Goal: Check status: Check status

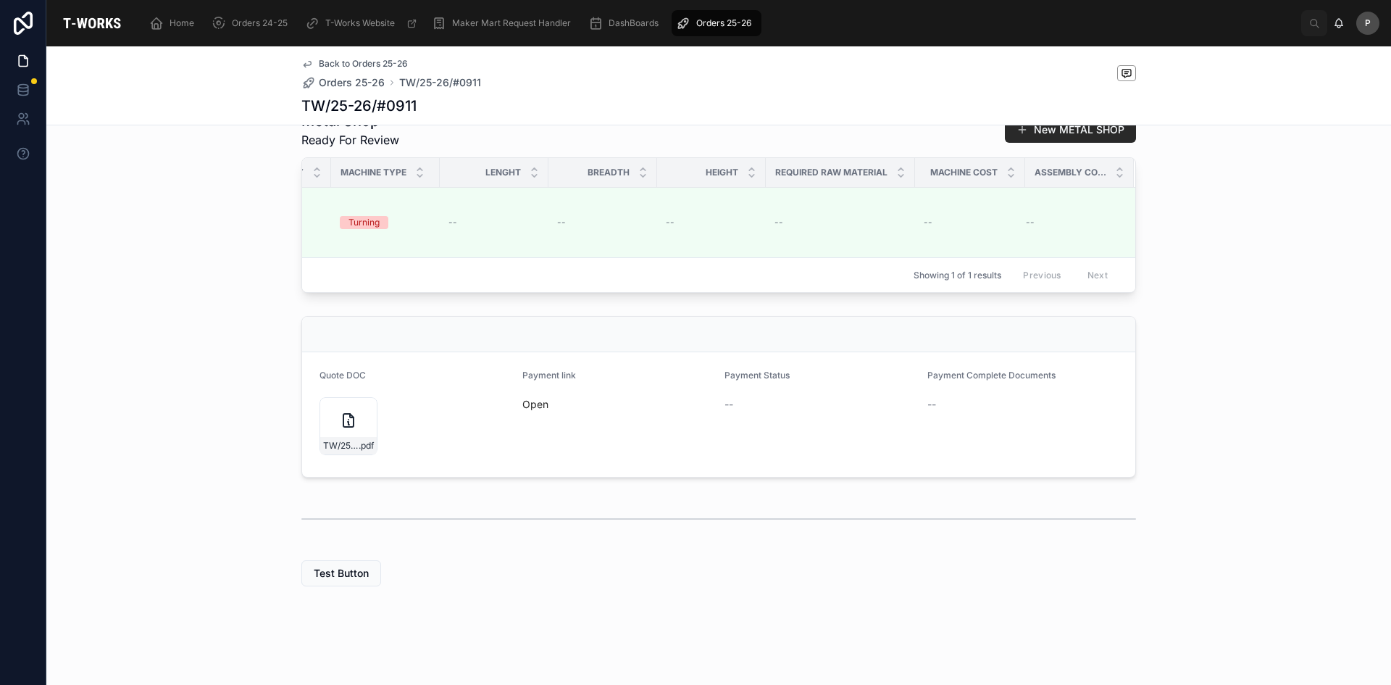
scroll to position [417, 0]
click at [343, 421] on icon at bounding box center [348, 420] width 10 height 13
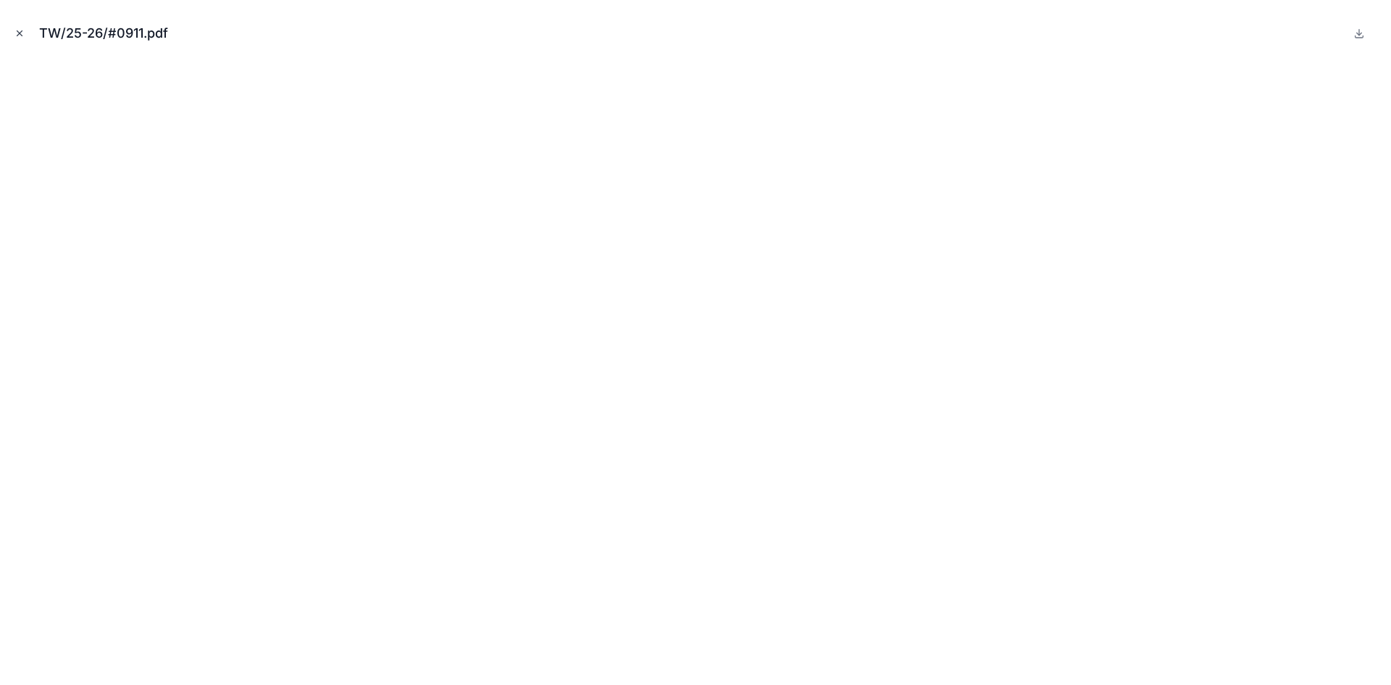
click at [21, 36] on icon "Close modal" at bounding box center [19, 33] width 10 height 10
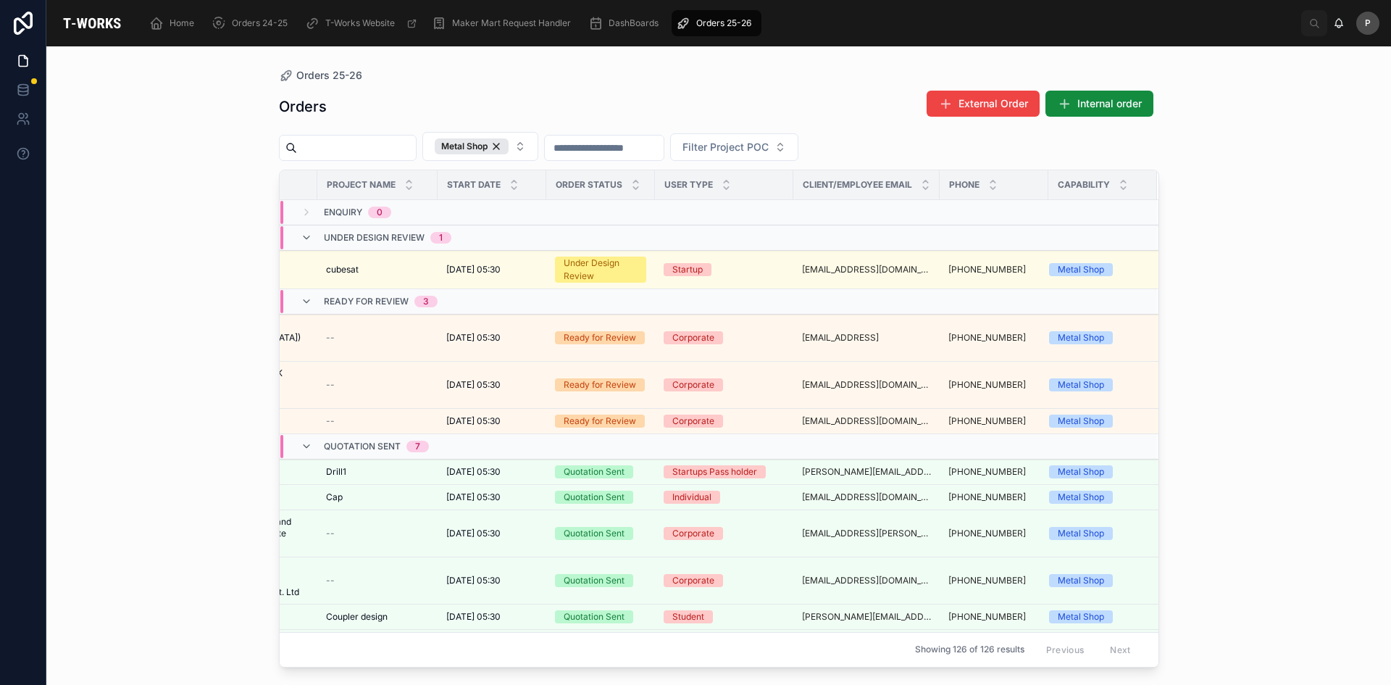
scroll to position [0, 314]
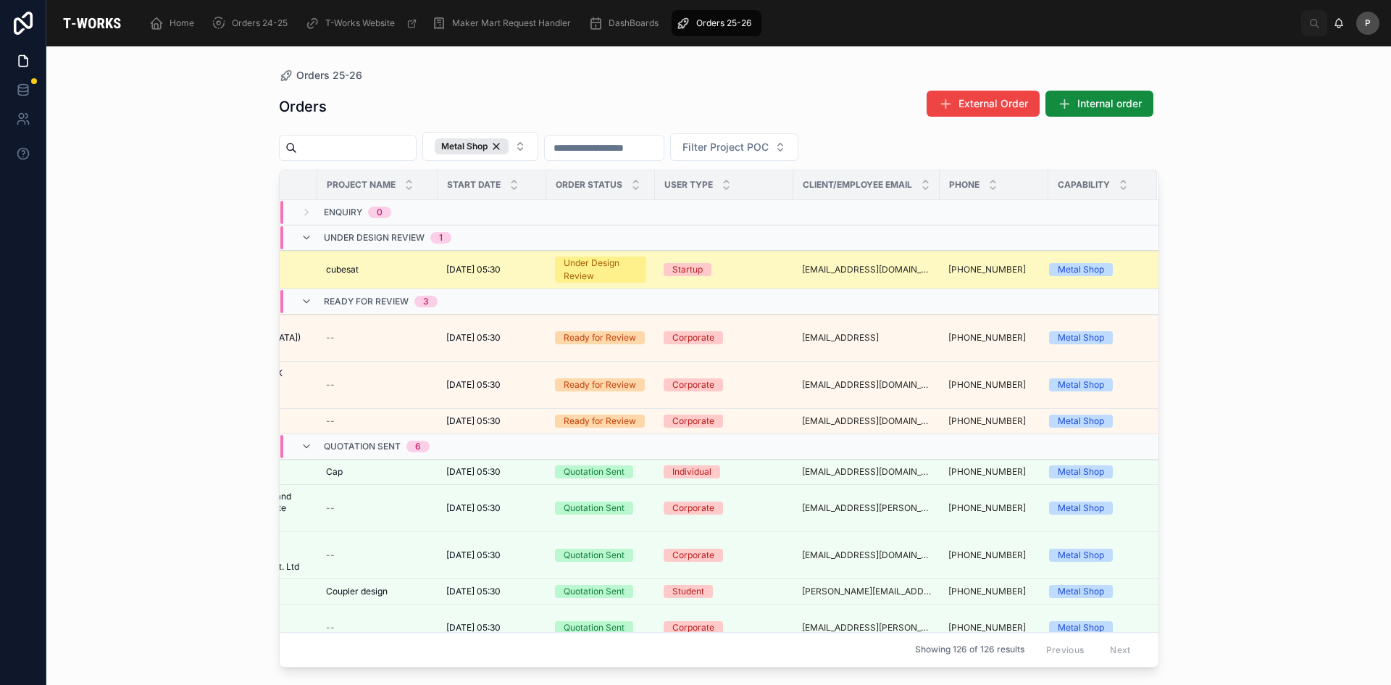
click at [475, 267] on span "[DATE] 05:30" at bounding box center [473, 270] width 54 height 12
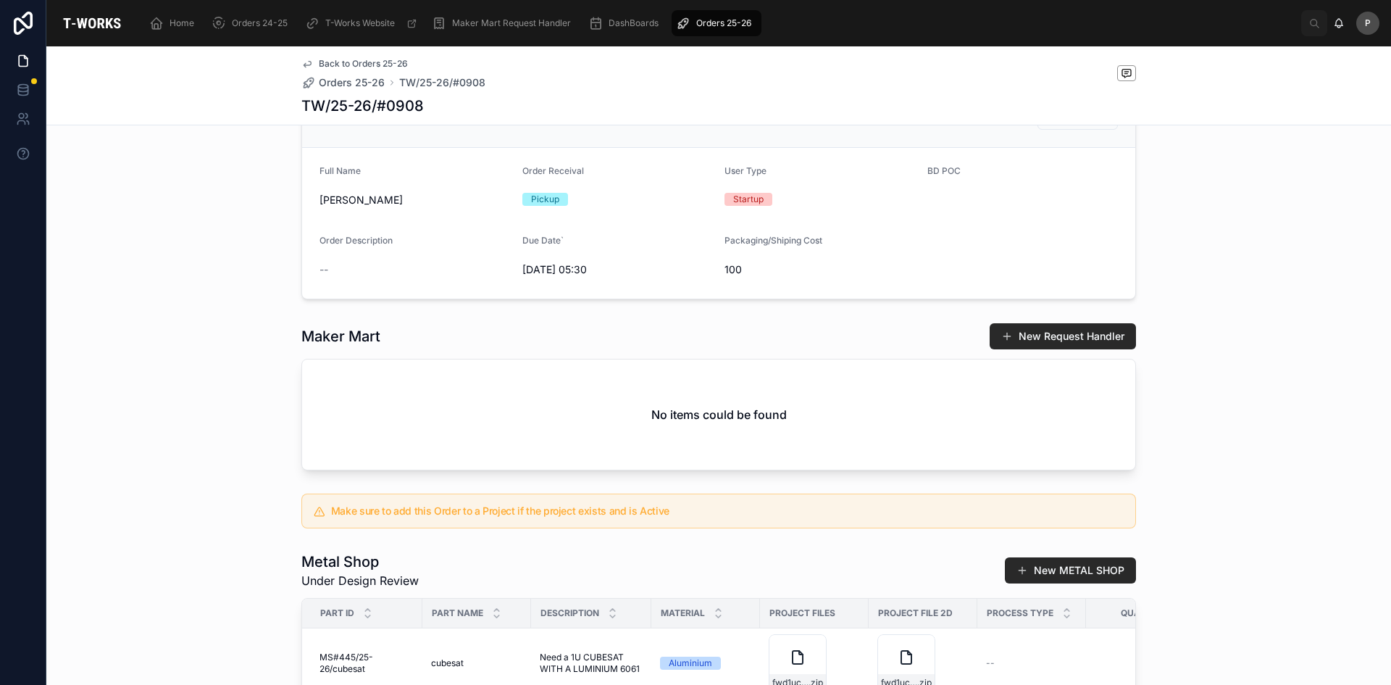
scroll to position [507, 0]
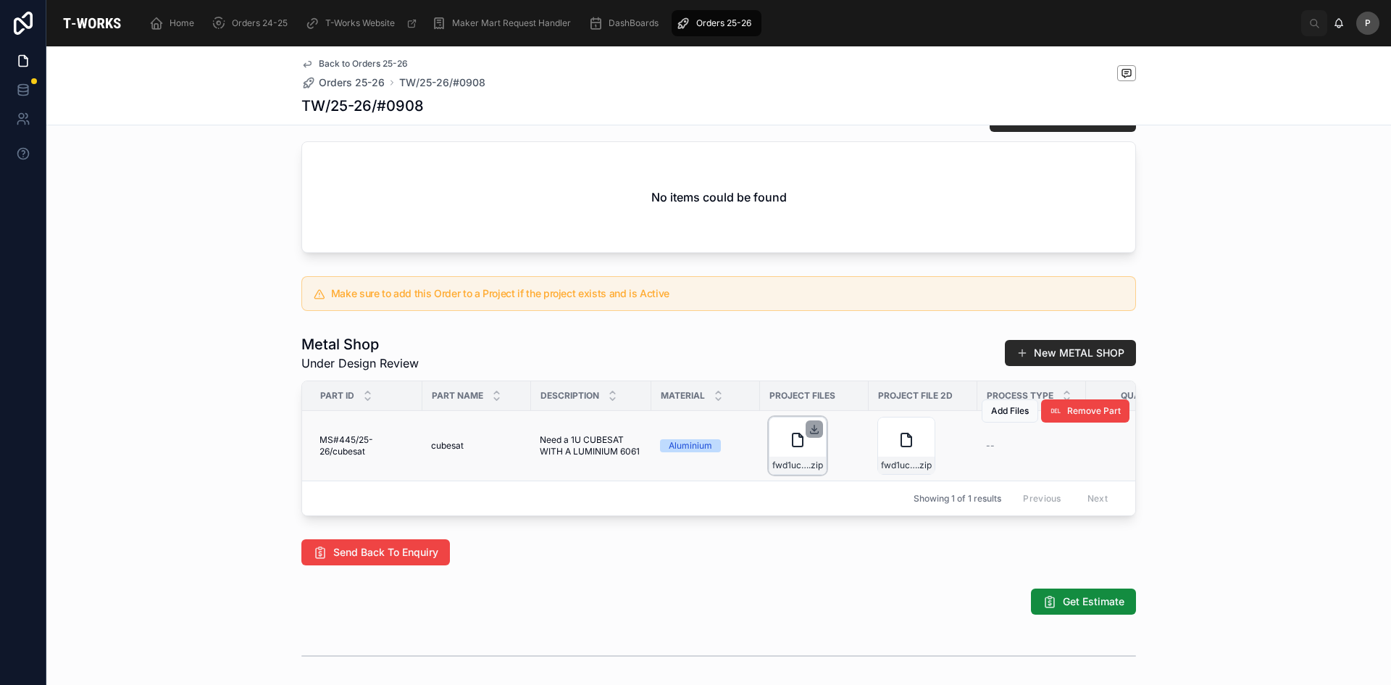
click at [814, 431] on icon at bounding box center [814, 428] width 0 height 6
click at [814, 435] on icon at bounding box center [815, 429] width 12 height 12
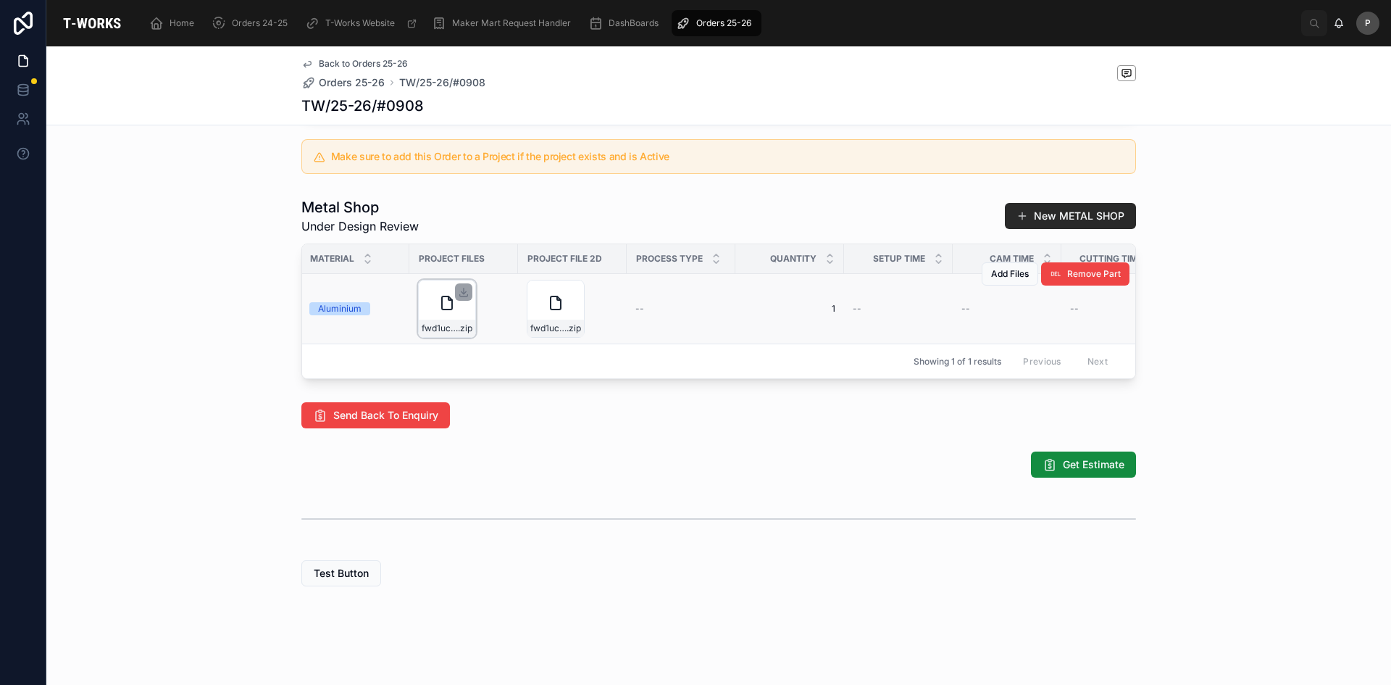
scroll to position [0, 0]
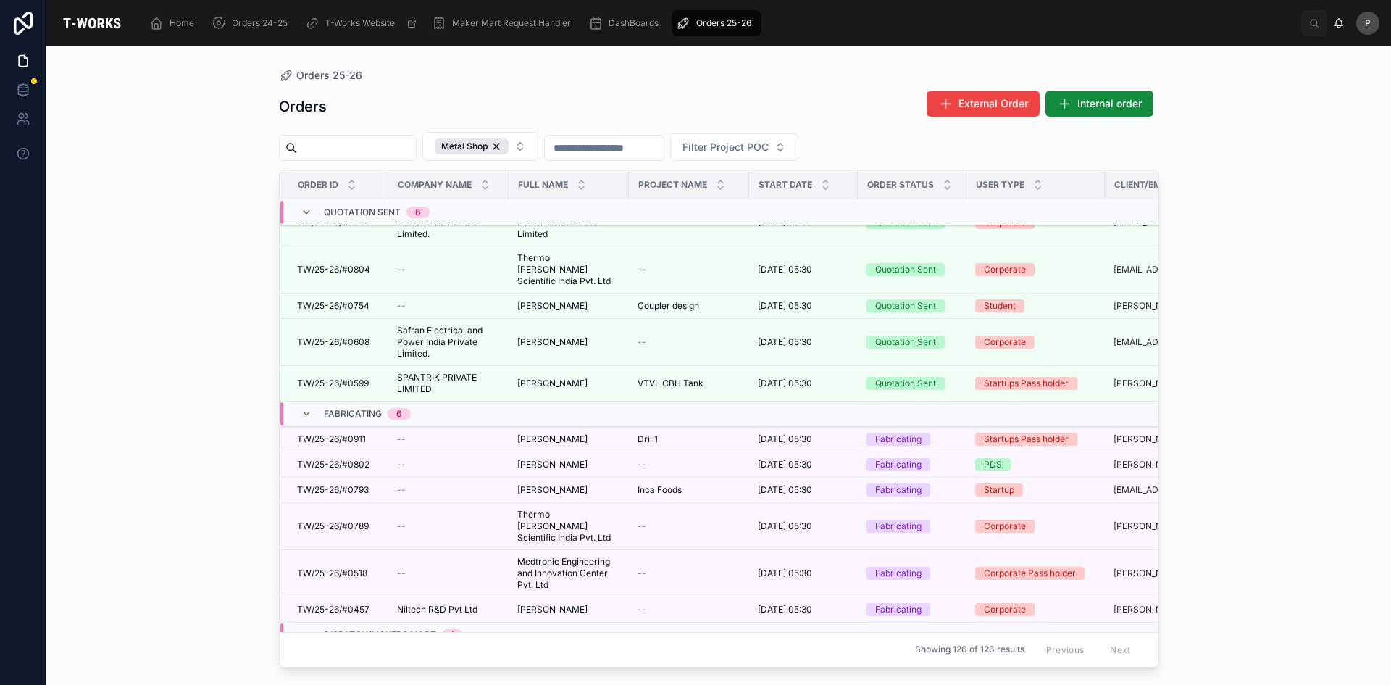
scroll to position [290, 0]
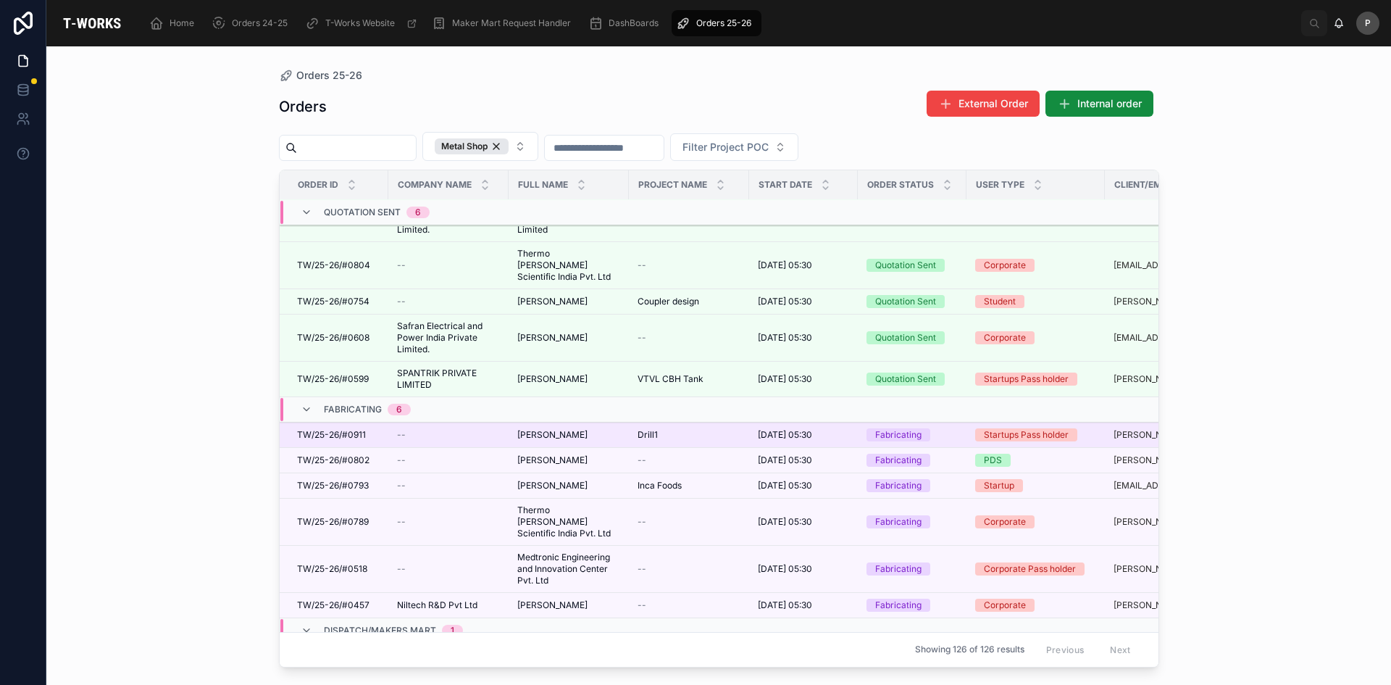
click at [659, 422] on td "Drill1 Drill1" at bounding box center [689, 434] width 120 height 25
click at [361, 429] on span "TW/25-26/#0911" at bounding box center [331, 435] width 69 height 12
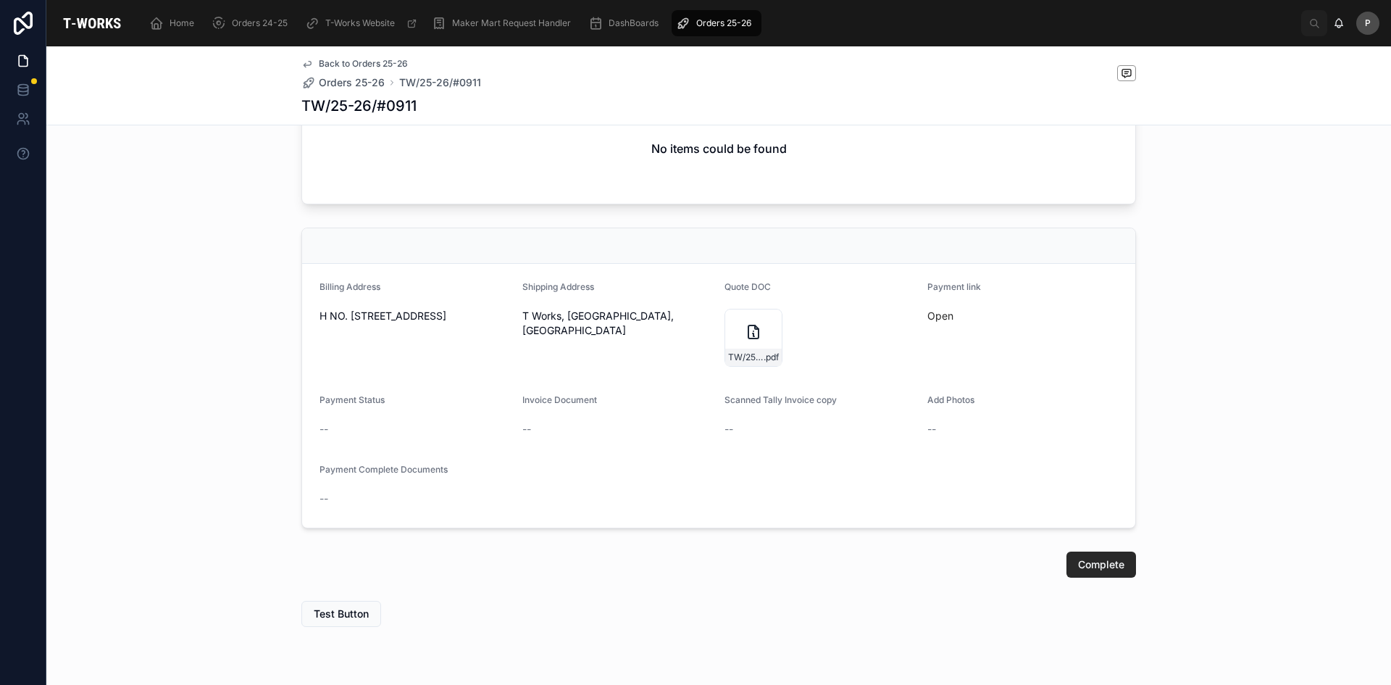
scroll to position [869, 0]
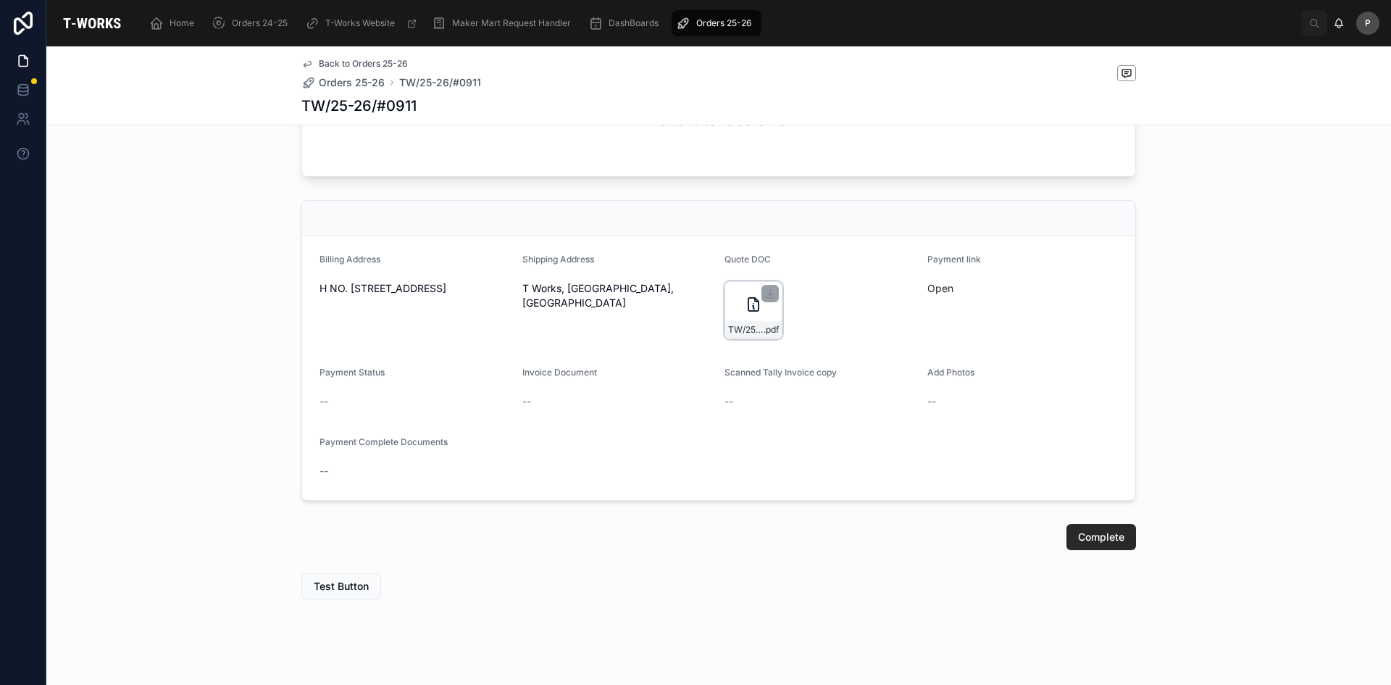
click at [748, 311] on icon at bounding box center [753, 304] width 10 height 13
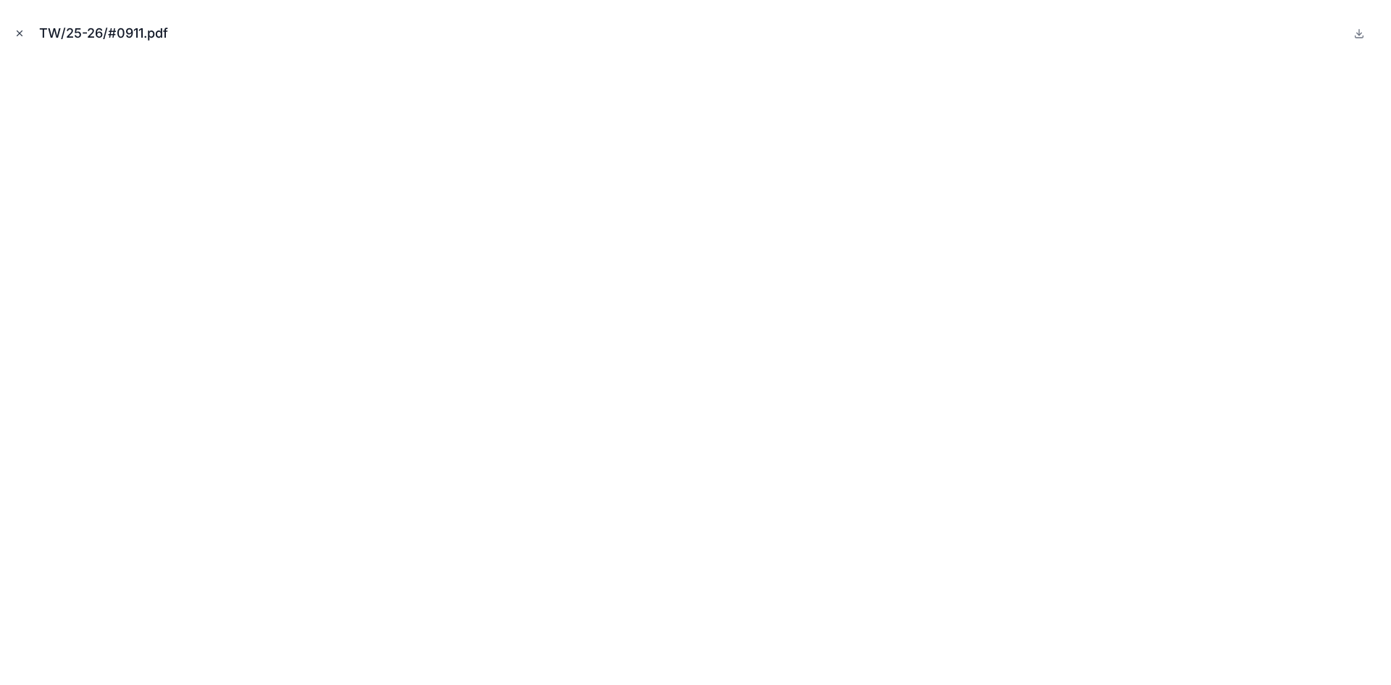
click at [17, 35] on icon "Close modal" at bounding box center [19, 33] width 10 height 10
